Goal: Navigation & Orientation: Understand site structure

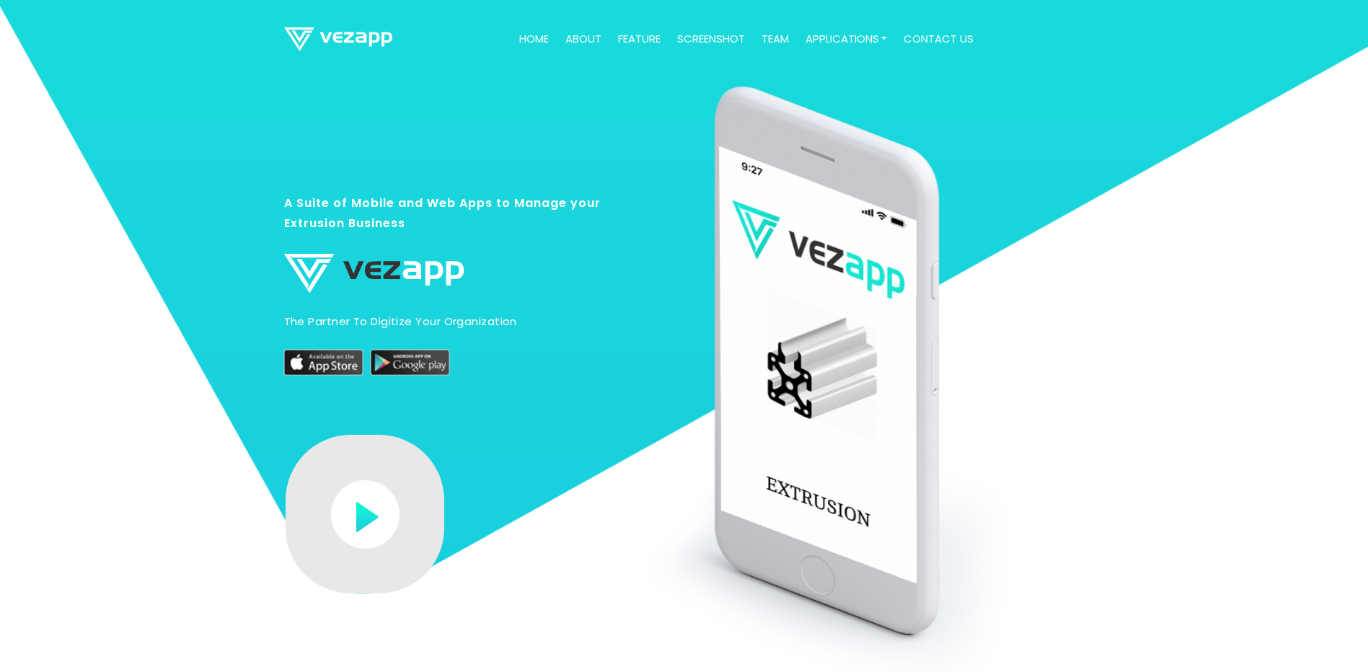
click at [537, 41] on link "Home" at bounding box center [533, 39] width 41 height 28
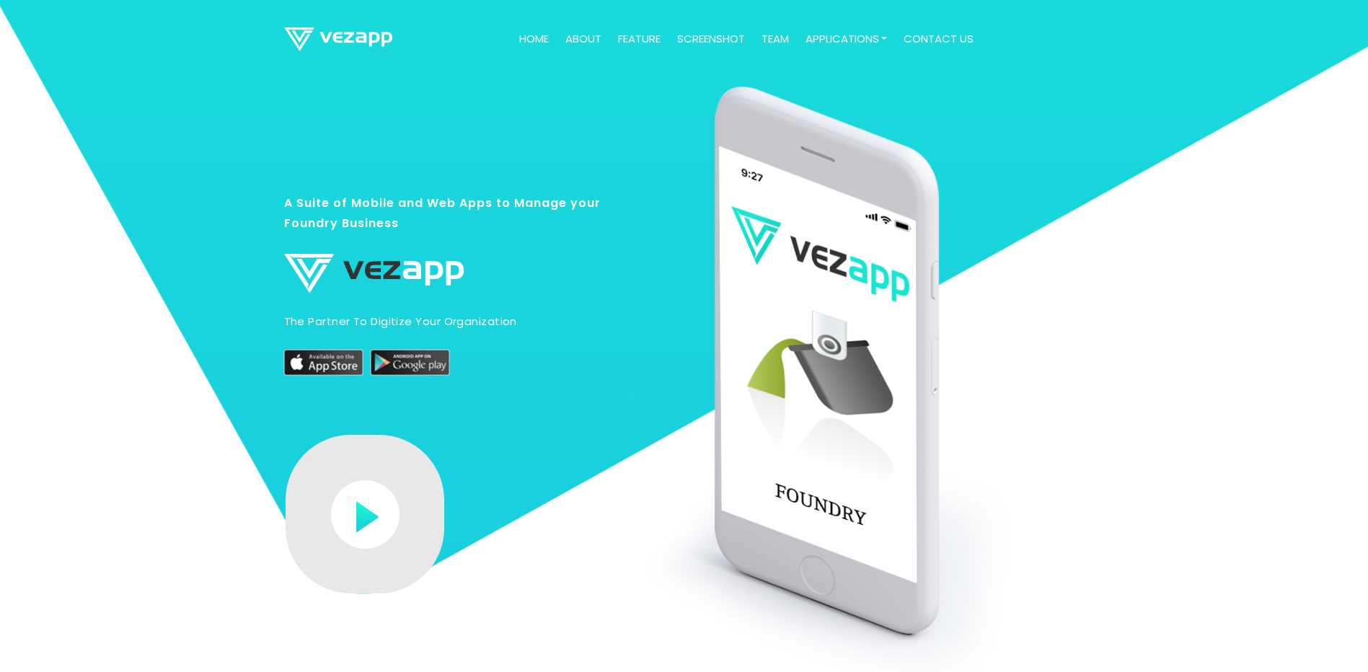
click at [593, 42] on link "about" at bounding box center [584, 39] width 48 height 28
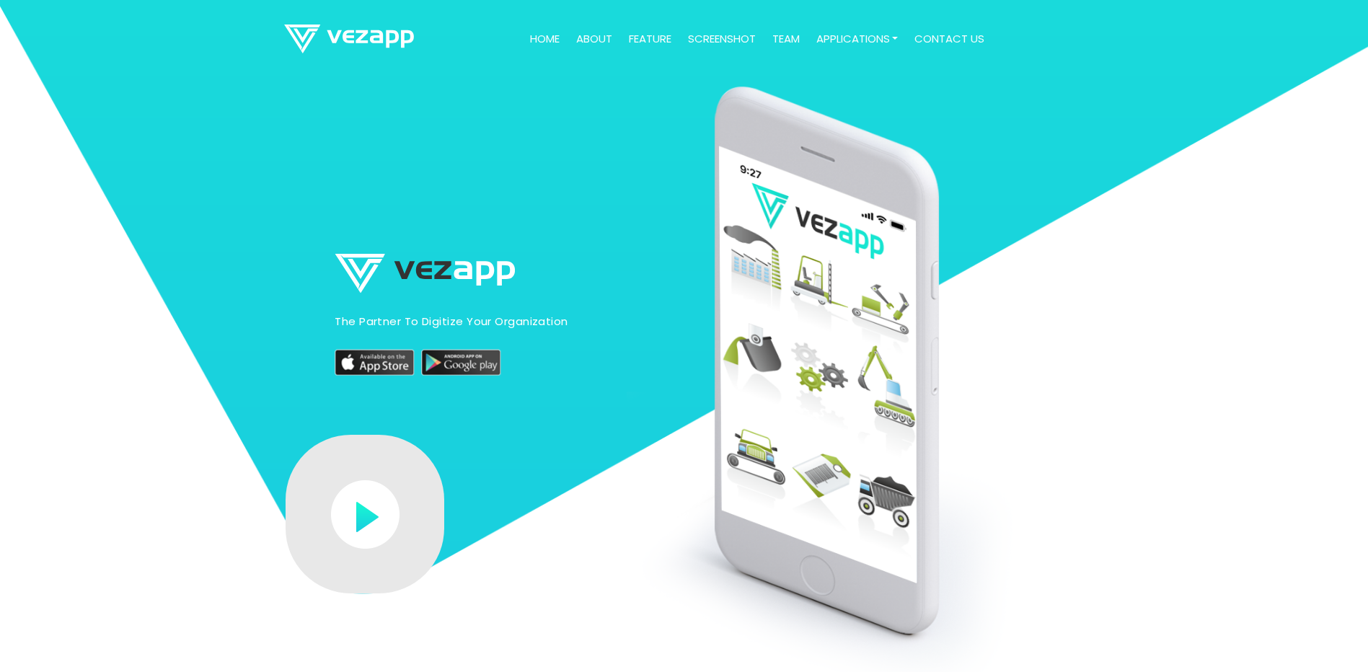
click at [793, 40] on link "team" at bounding box center [785, 39] width 39 height 28
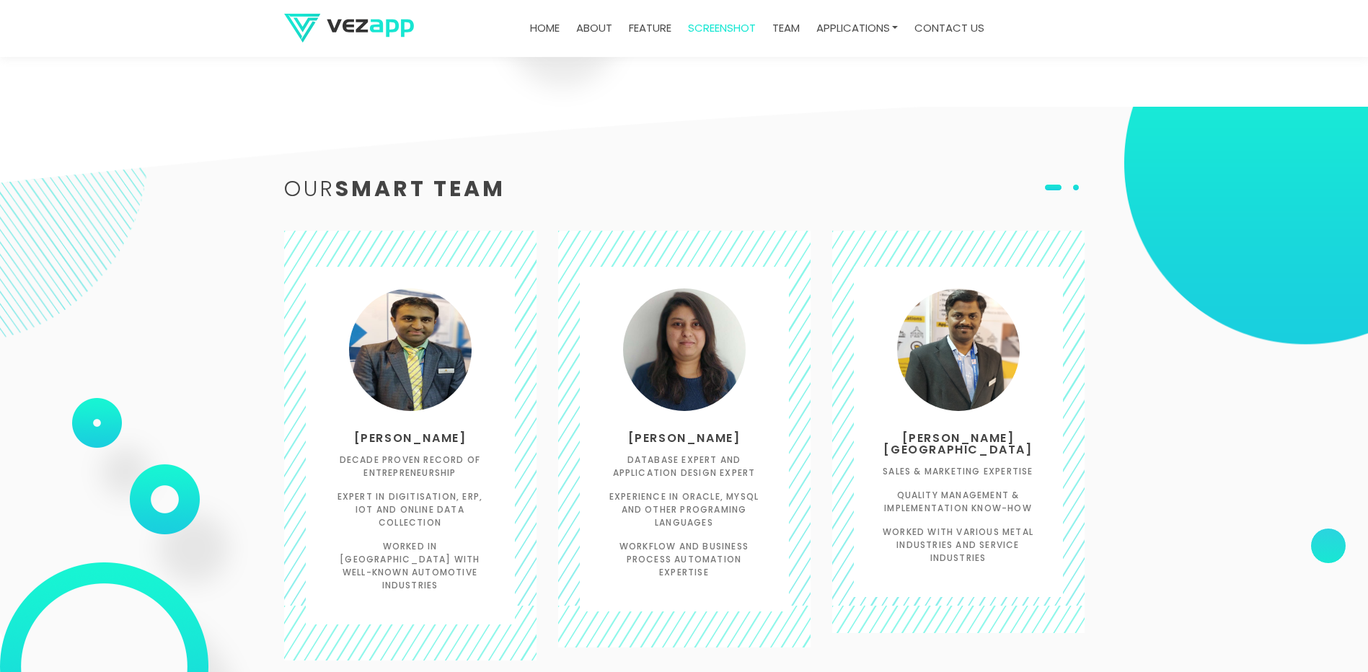
scroll to position [2555, 0]
